Goal: Navigation & Orientation: Go to known website

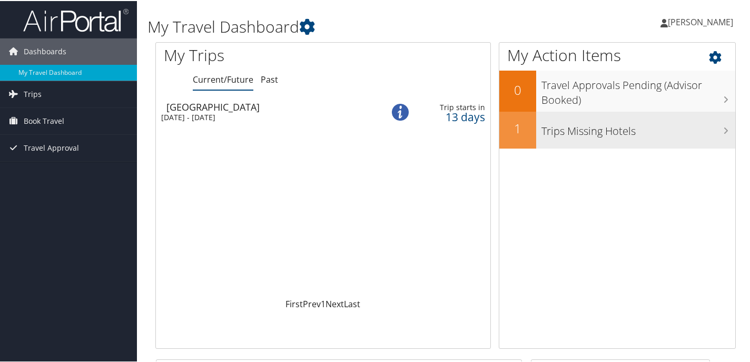
click at [718, 134] on h3 "Trips Missing Hotels" at bounding box center [638, 127] width 194 height 20
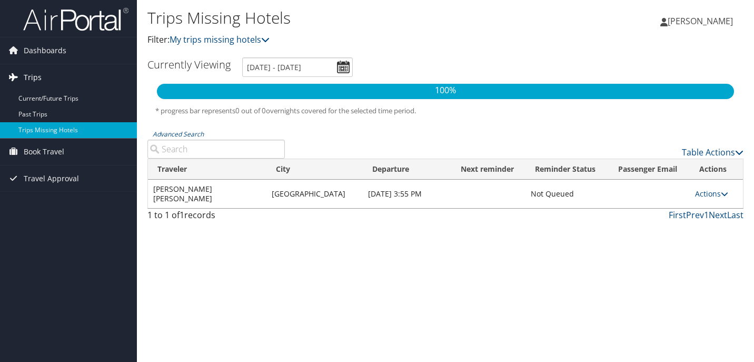
click at [33, 75] on span "Trips" at bounding box center [33, 77] width 18 height 26
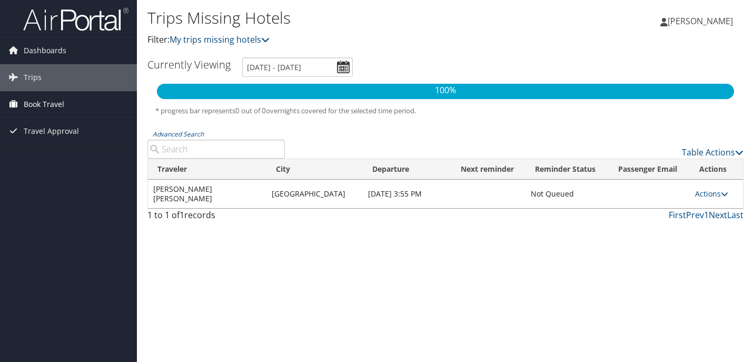
click at [35, 98] on span "Book Travel" at bounding box center [44, 104] width 41 height 26
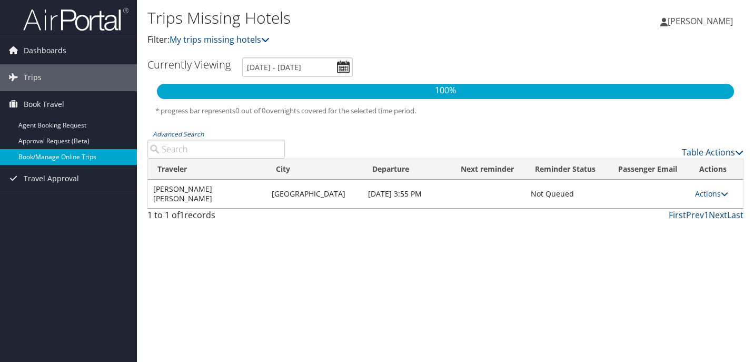
click at [64, 155] on link "Book/Manage Online Trips" at bounding box center [68, 157] width 137 height 16
